Goal: Find specific page/section: Find specific page/section

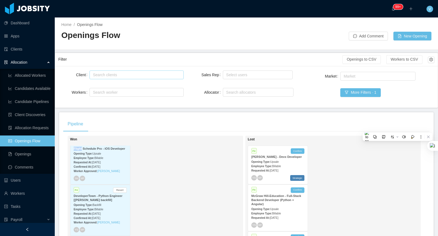
scroll to position [8876, 0]
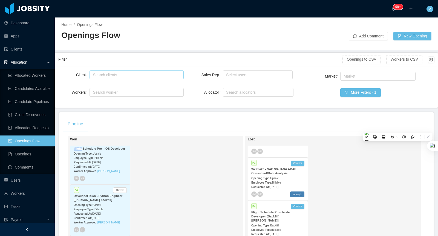
click at [130, 74] on div "Search clients" at bounding box center [135, 74] width 85 height 5
type input "**"
click at [127, 86] on li "McGraw-Hill Education" at bounding box center [136, 85] width 94 height 9
click at [145, 53] on div "Filter Openings to CSV Workers to CSV" at bounding box center [246, 59] width 376 height 13
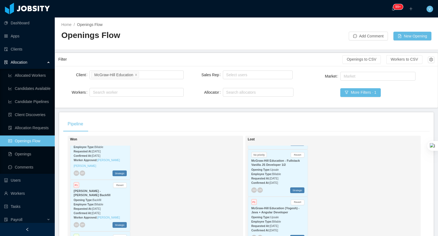
scroll to position [3026, 0]
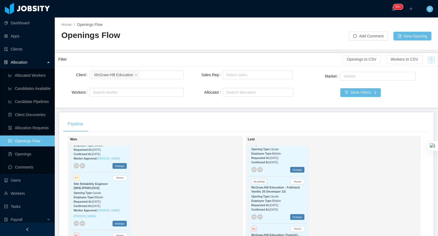
click at [432, 59] on button "button" at bounding box center [431, 60] width 7 height 7
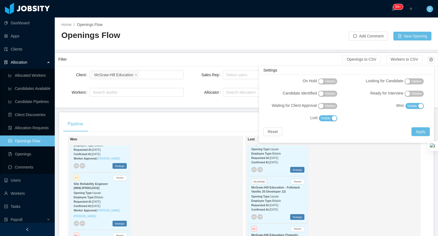
click at [328, 119] on span "Visible" at bounding box center [326, 118] width 10 height 5
click at [413, 107] on span "Visible" at bounding box center [412, 105] width 10 height 5
drag, startPoint x: 330, startPoint y: 92, endPoint x: 384, endPoint y: 87, distance: 54.6
click at [333, 92] on span "Hidden" at bounding box center [330, 93] width 10 height 5
drag, startPoint x: 412, startPoint y: 84, endPoint x: 414, endPoint y: 90, distance: 6.7
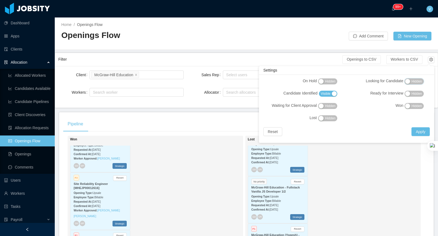
click at [412, 84] on span "Hidden" at bounding box center [416, 81] width 10 height 5
click at [414, 94] on span "Hidden" at bounding box center [416, 93] width 10 height 5
drag, startPoint x: 328, startPoint y: 104, endPoint x: 364, endPoint y: 112, distance: 37.4
click at [328, 104] on span "Hidden" at bounding box center [330, 105] width 10 height 5
drag, startPoint x: 419, startPoint y: 132, endPoint x: 408, endPoint y: 129, distance: 10.6
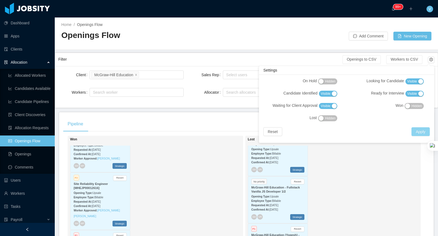
click at [419, 132] on button "Apply" at bounding box center [420, 131] width 18 height 9
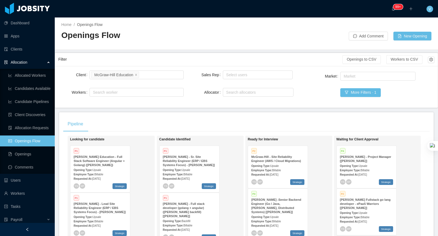
scroll to position [89, 0]
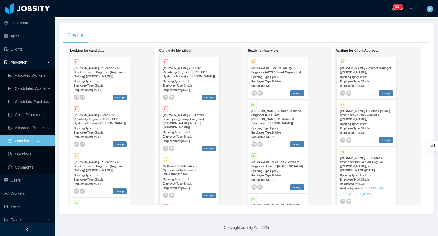
drag, startPoint x: 310, startPoint y: 37, endPoint x: 318, endPoint y: 39, distance: 8.1
click at [310, 37] on div "Pipeline" at bounding box center [246, 35] width 366 height 15
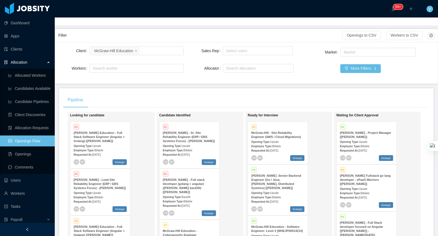
scroll to position [0, 0]
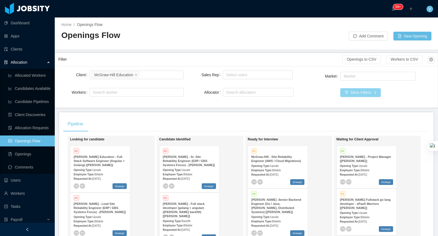
click at [366, 90] on button "More Filters · 1" at bounding box center [360, 92] width 40 height 9
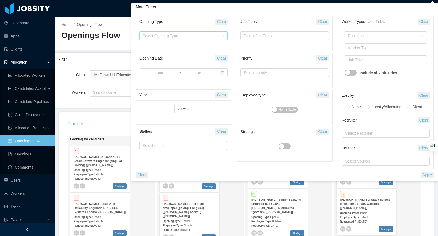
click at [174, 37] on div "Select Opening Type" at bounding box center [181, 35] width 76 height 5
drag, startPoint x: 154, startPoint y: 63, endPoint x: 119, endPoint y: 60, distance: 35.4
click at [154, 63] on li "Backfill" at bounding box center [183, 63] width 89 height 9
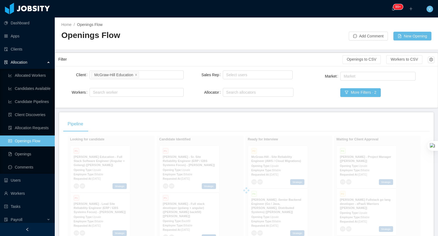
click at [118, 60] on div "Filter" at bounding box center [200, 59] width 284 height 10
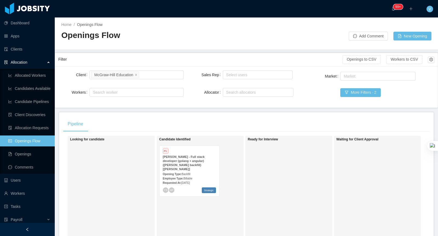
scroll to position [4, 0]
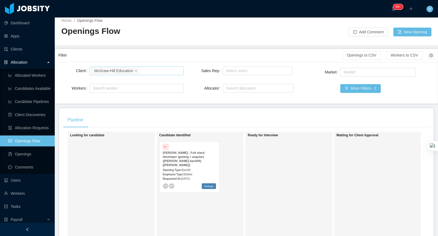
click at [145, 69] on div "Search clients [PERSON_NAME] Education" at bounding box center [135, 71] width 89 height 8
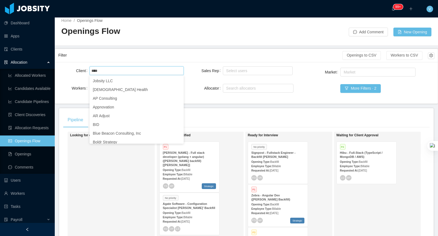
drag, startPoint x: 117, startPoint y: 81, endPoint x: 120, endPoint y: 68, distance: 13.0
click at [120, 68] on body "Dashboard Apps Clients Allocation Allocated Workers Candidates Available Candid…" at bounding box center [219, 118] width 438 height 236
type input "*****"
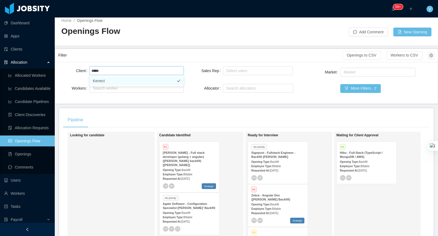
click at [114, 82] on li "Kenect" at bounding box center [136, 81] width 94 height 9
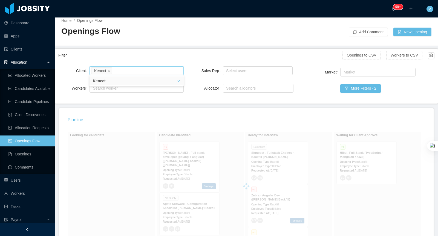
click at [175, 49] on div "Filter Openings to CSV Workers to CSV" at bounding box center [246, 55] width 376 height 13
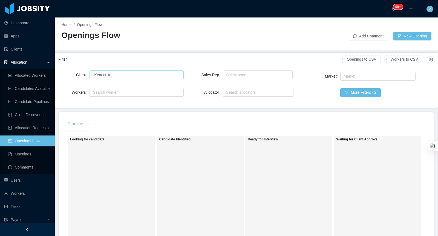
click at [108, 74] on icon "icon: close" at bounding box center [108, 74] width 3 height 3
click at [133, 73] on div "Search clients" at bounding box center [135, 74] width 85 height 5
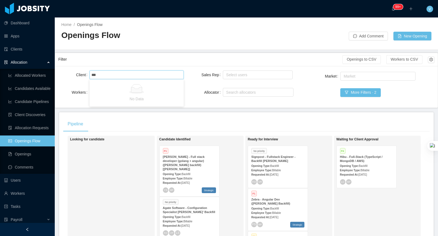
type input "***"
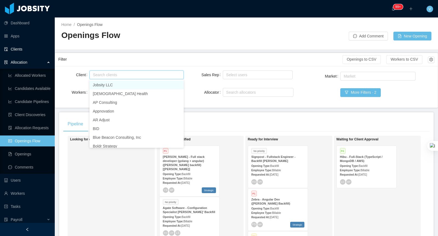
drag, startPoint x: 99, startPoint y: 72, endPoint x: 5, endPoint y: 48, distance: 97.8
click at [8, 50] on section "Dashboard Apps Clients Allocation Allocated Workers Candidates Available Candid…" at bounding box center [219, 118] width 438 height 236
drag, startPoint x: 151, startPoint y: 45, endPoint x: 131, endPoint y: 43, distance: 19.8
click at [151, 45] on div at bounding box center [246, 45] width 370 height 0
